Goal: Information Seeking & Learning: Check status

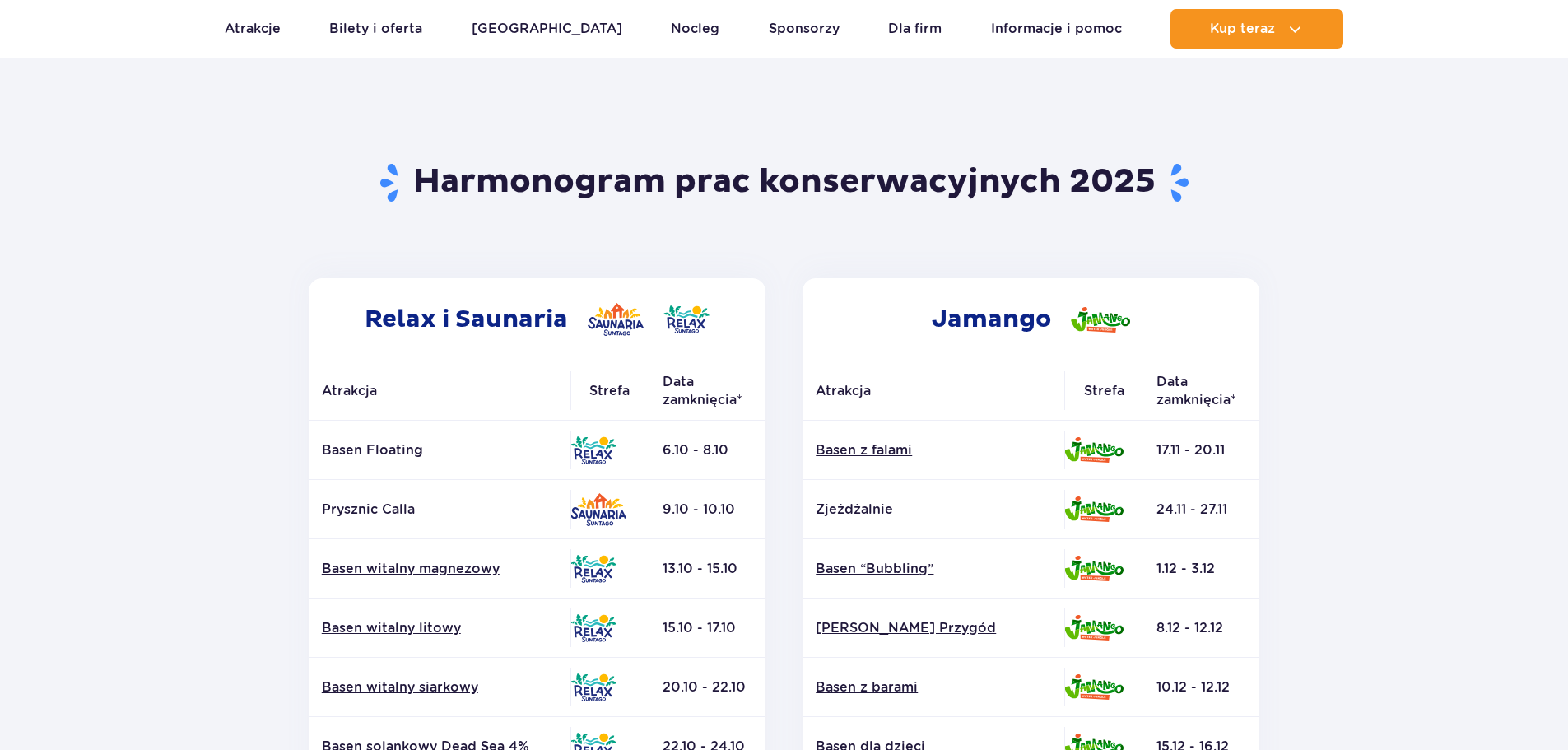
scroll to position [247, 0]
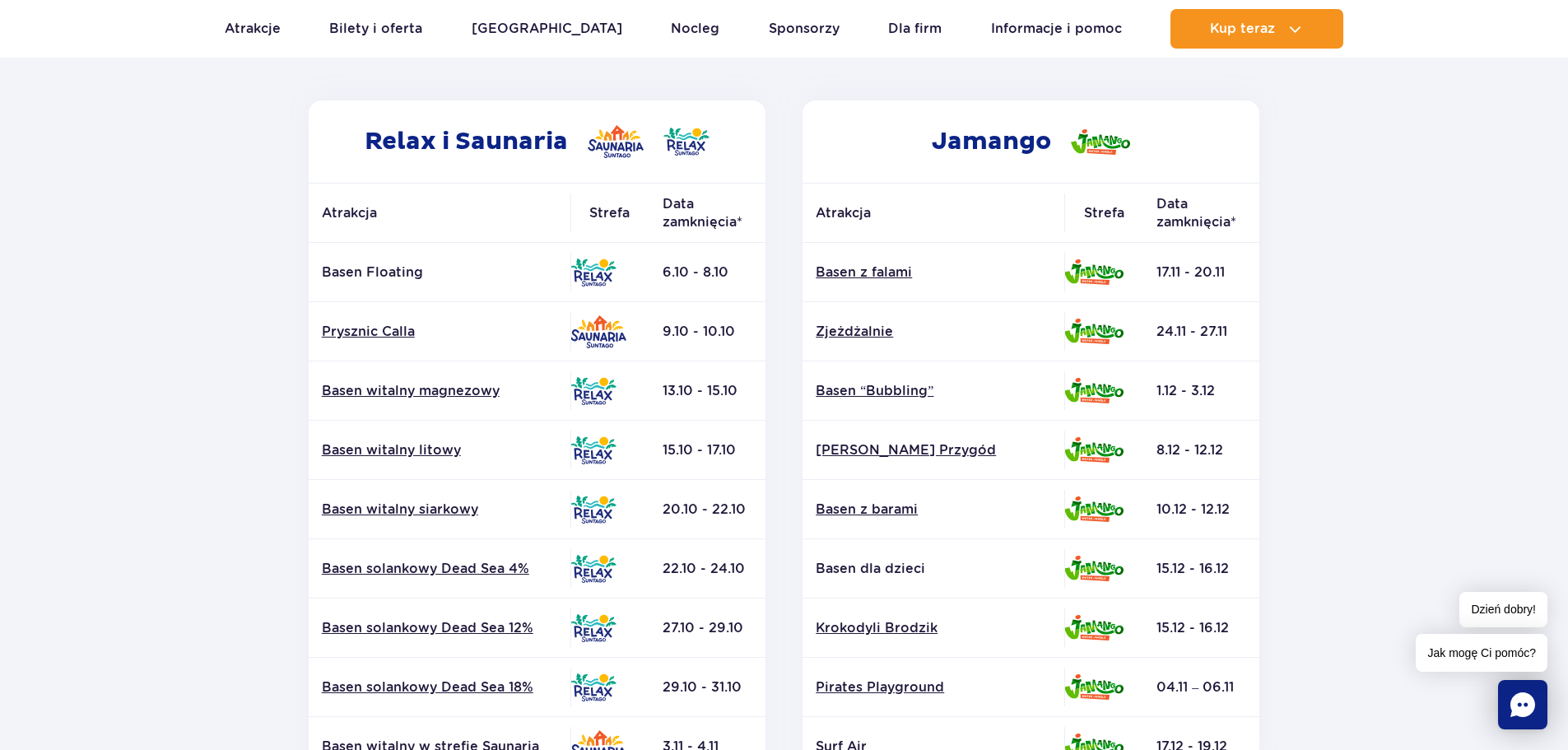
drag, startPoint x: 669, startPoint y: 511, endPoint x: 758, endPoint y: 511, distance: 89.0
click at [758, 511] on td "20.10 - 22.10" at bounding box center [707, 509] width 116 height 59
drag, startPoint x: 665, startPoint y: 508, endPoint x: 749, endPoint y: 573, distance: 106.2
click at [749, 573] on tbody "Basen Floating 6.10 - 8.10" at bounding box center [537, 599] width 457 height 711
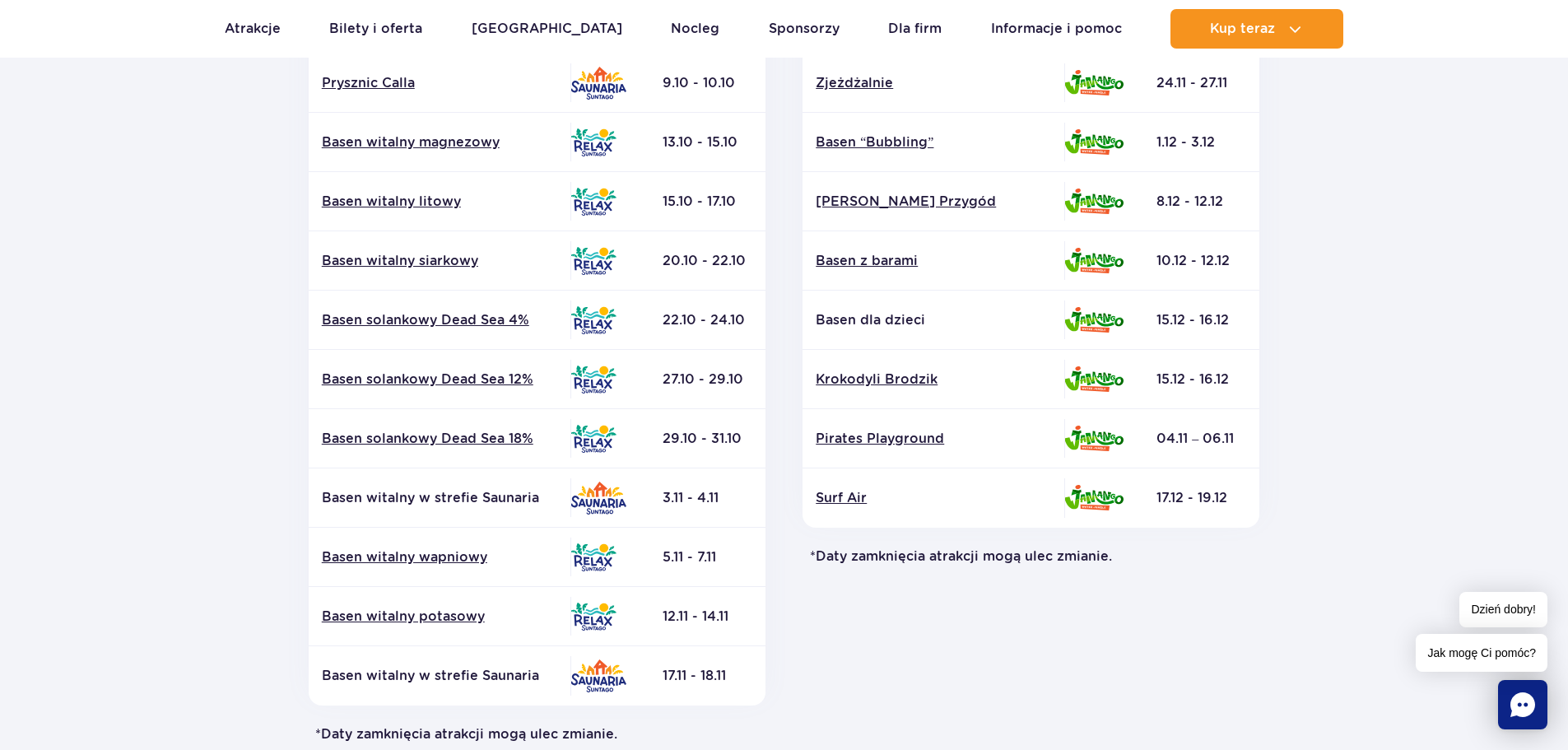
scroll to position [494, 0]
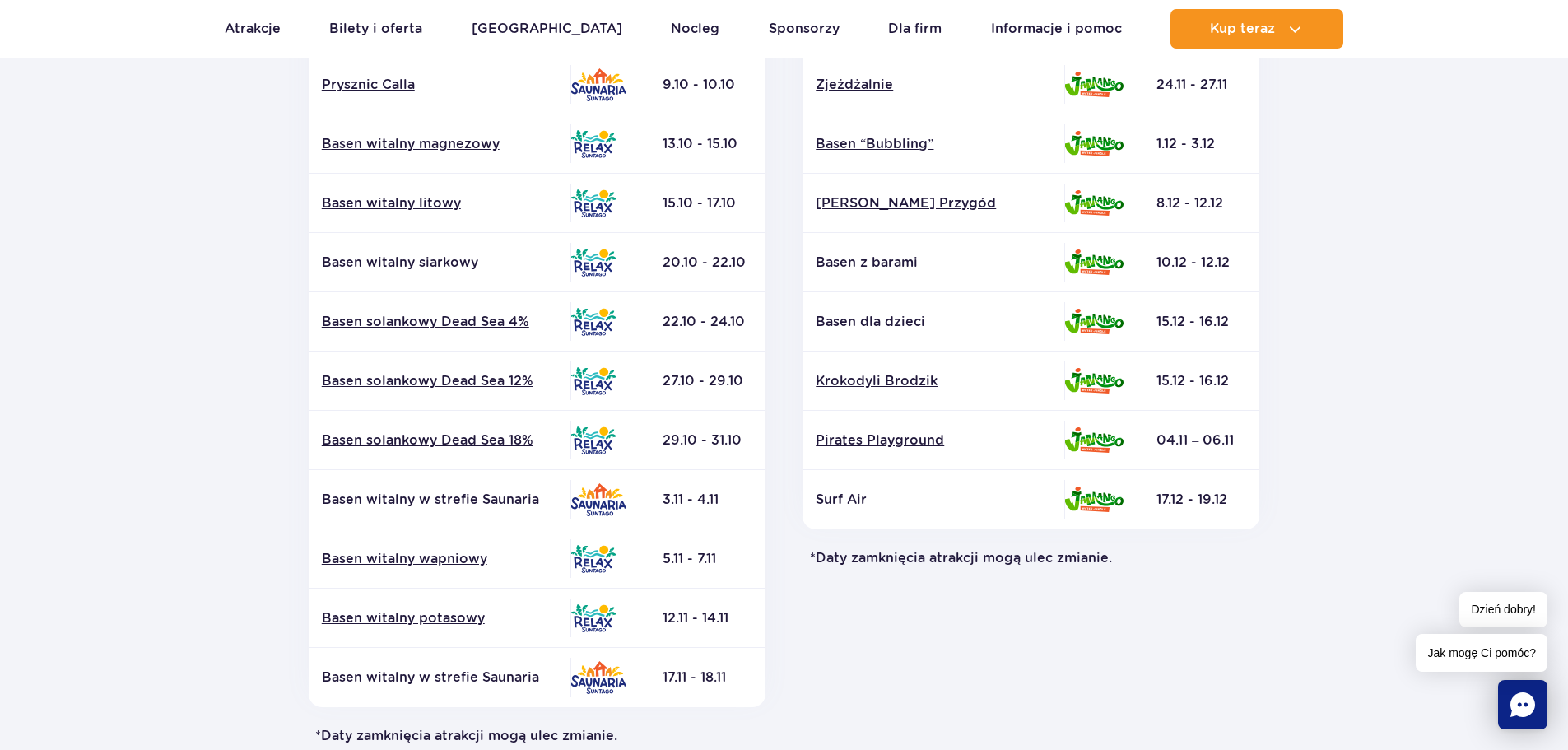
click at [253, 317] on section "Powrót do strony głównej Harmonogram prac konserwacyjnych 2025 Relax i Saunaria…" at bounding box center [784, 273] width 1568 height 1179
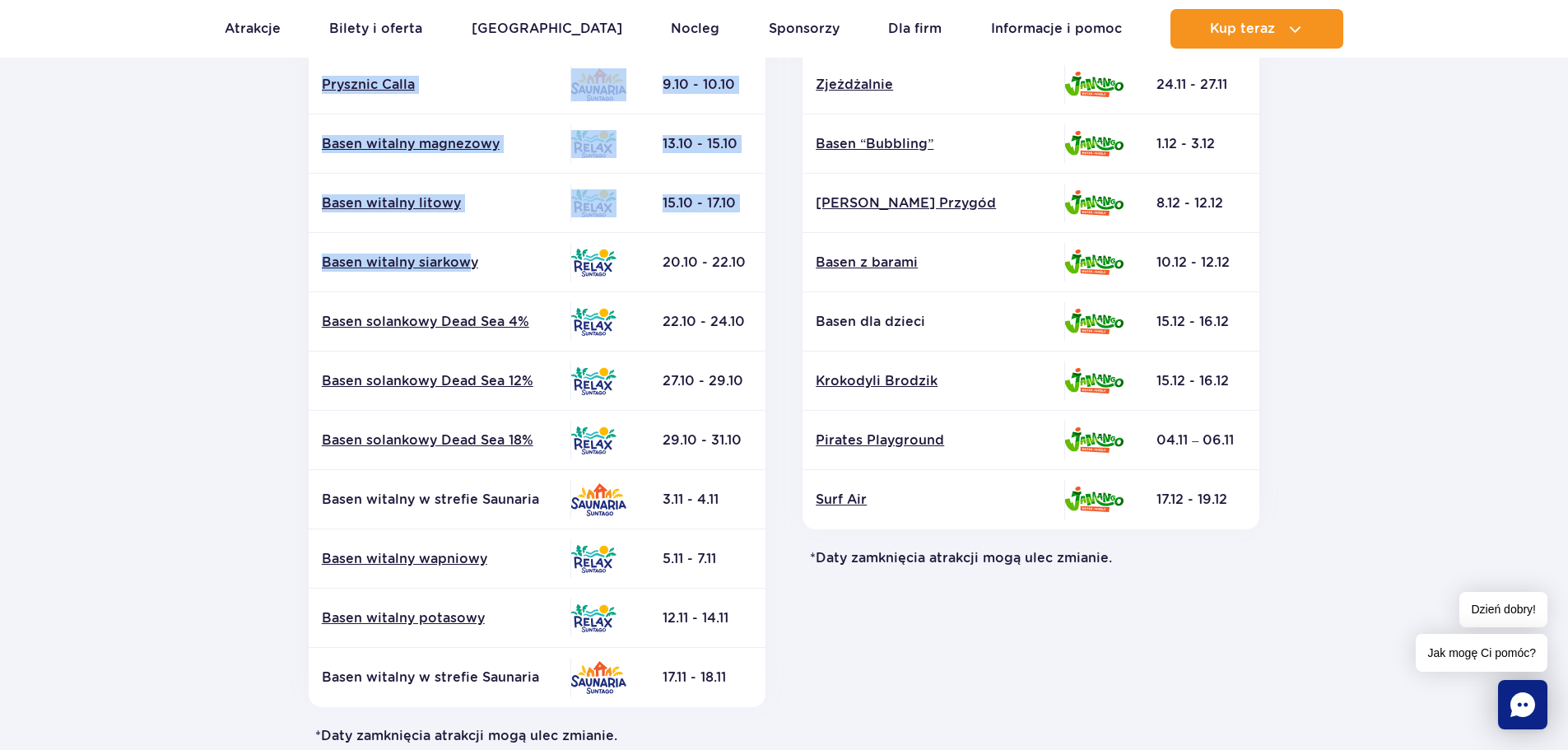
drag, startPoint x: 765, startPoint y: 319, endPoint x: 467, endPoint y: 247, distance: 306.6
click at [467, 247] on div "Relax i Saunaria Atrakcja Strefa Data zamknięcia* Basen Floating" at bounding box center [537, 298] width 495 height 891
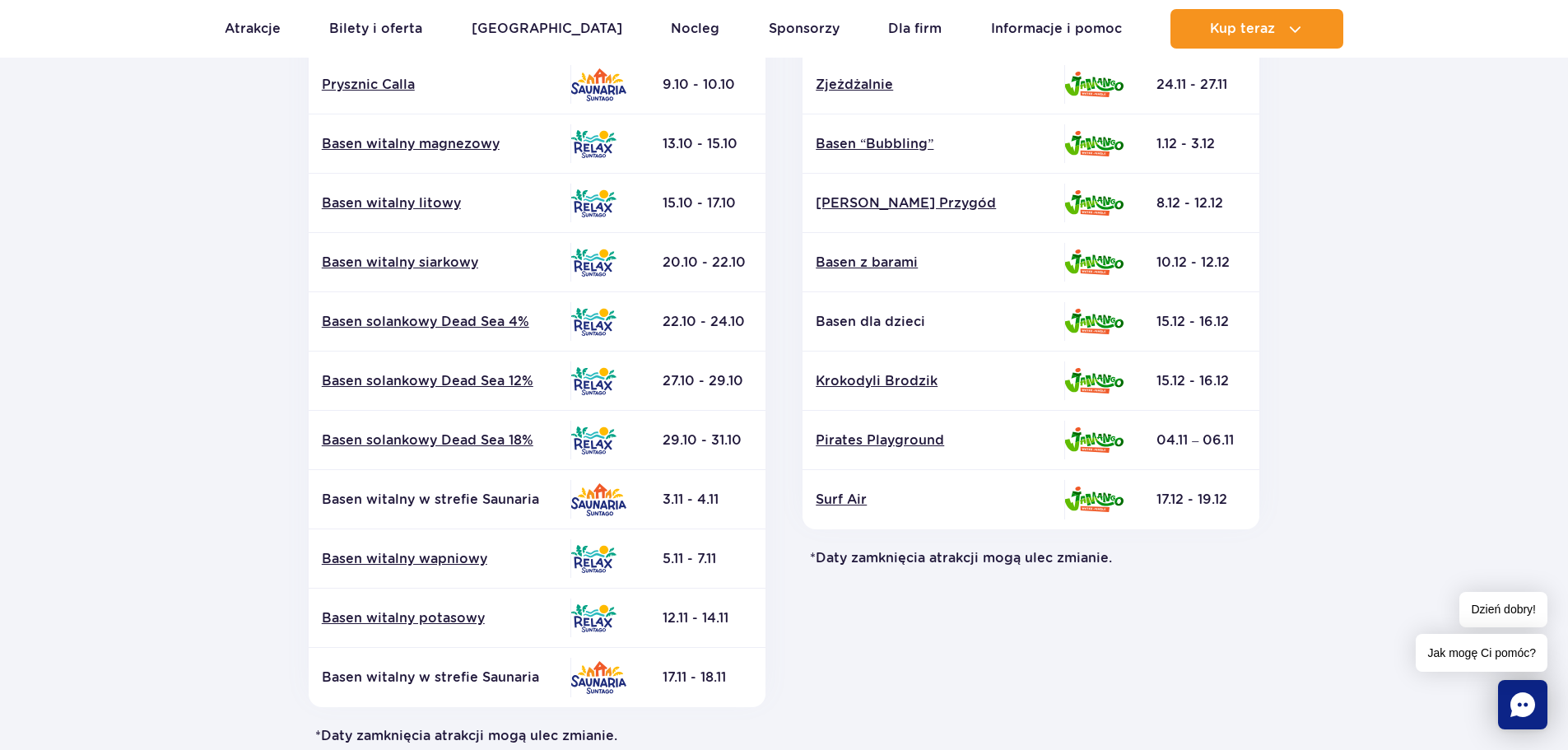
click at [268, 261] on section "Powrót do strony głównej Harmonogram prac konserwacyjnych 2025 Relax i Saunaria…" at bounding box center [784, 273] width 1568 height 1179
drag, startPoint x: 513, startPoint y: 270, endPoint x: 746, endPoint y: 314, distance: 237.1
click at [746, 314] on div "Relax i Saunaria Atrakcja Strefa Data zamknięcia* Basen Floating" at bounding box center [537, 298] width 495 height 891
